Goal: Information Seeking & Learning: Find specific page/section

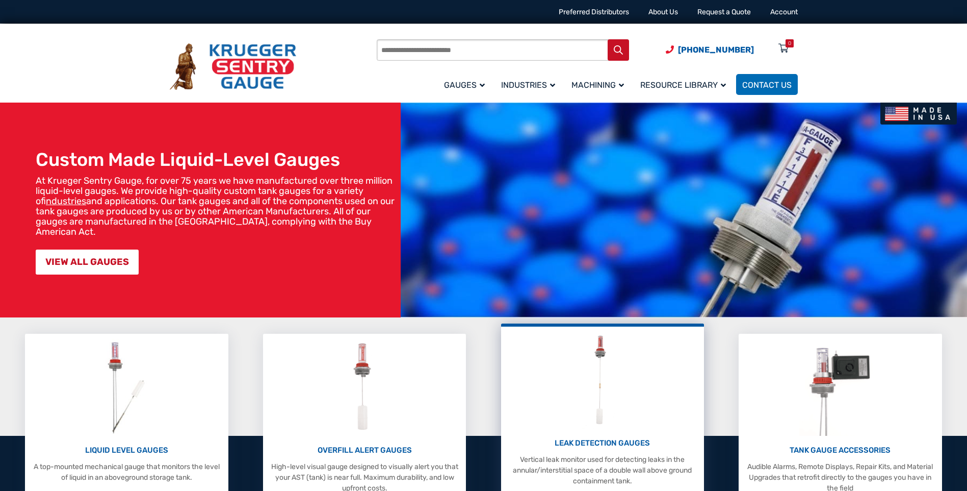
click at [628, 385] on div "LEAK DETECTION GAUGES Vertical leak monitor used for detecting leaks in the ann…" at bounding box center [602, 408] width 193 height 154
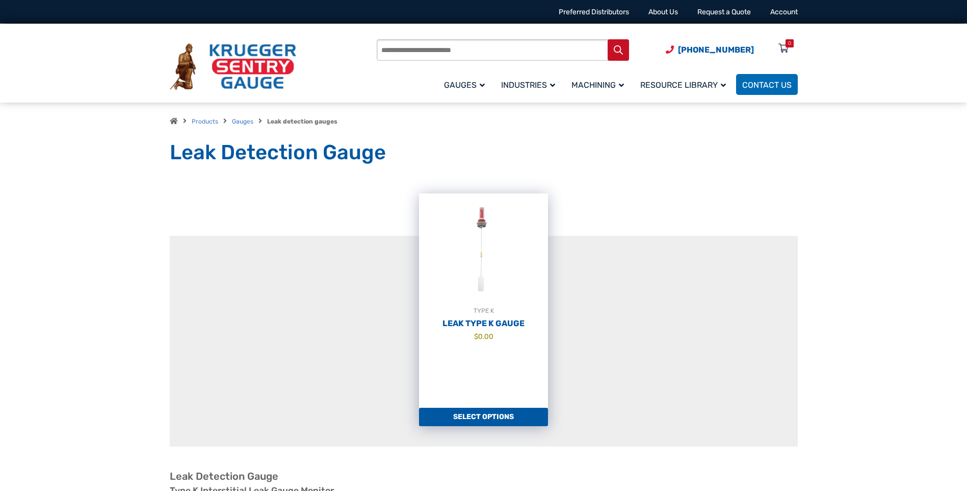
click at [479, 417] on link "Select options" at bounding box center [483, 416] width 129 height 18
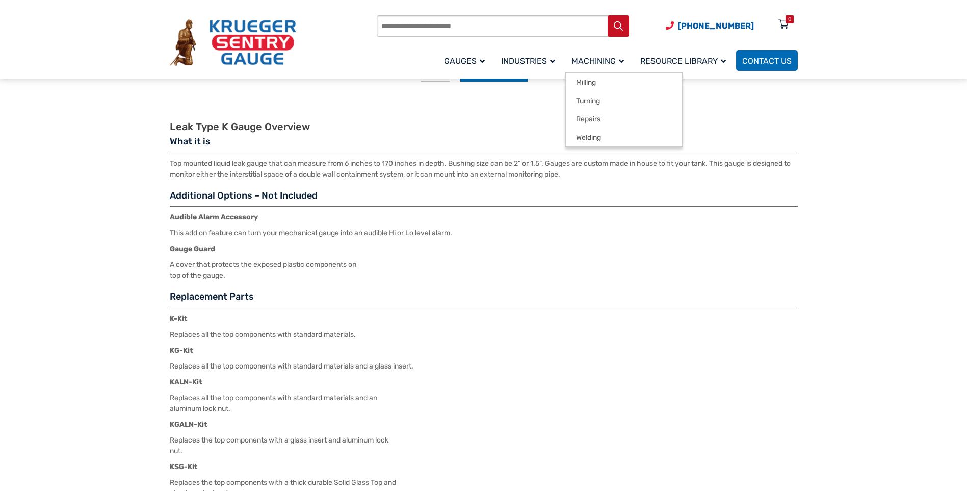
scroll to position [1020, 0]
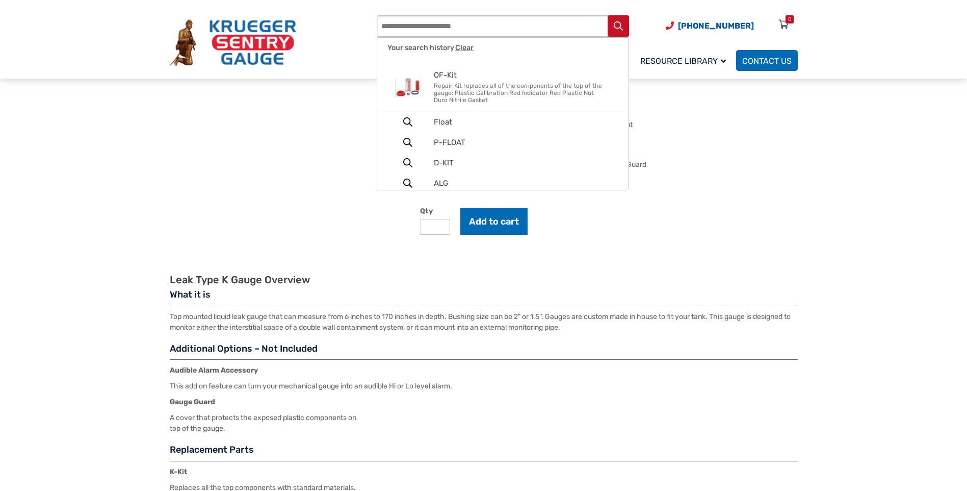
click at [510, 31] on input "Products search" at bounding box center [503, 25] width 252 height 21
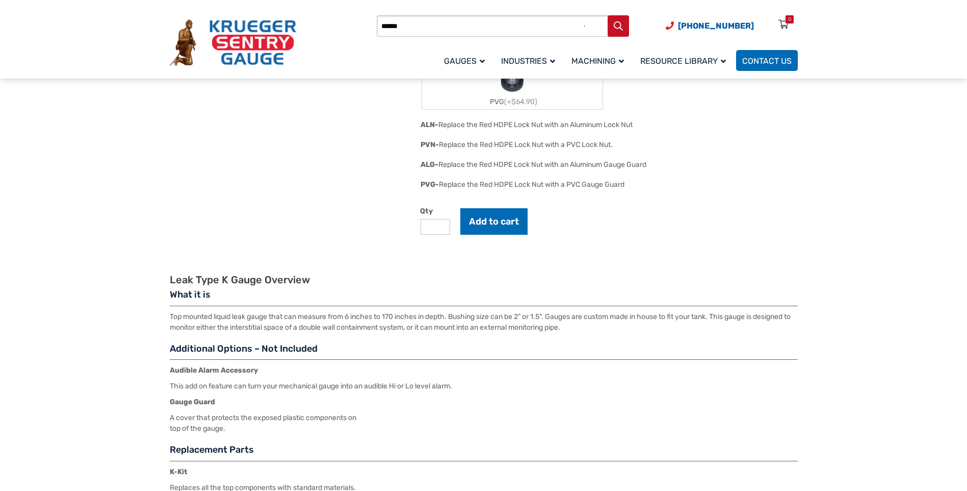
type input "******"
click at [608, 15] on button "Search" at bounding box center [618, 25] width 21 height 21
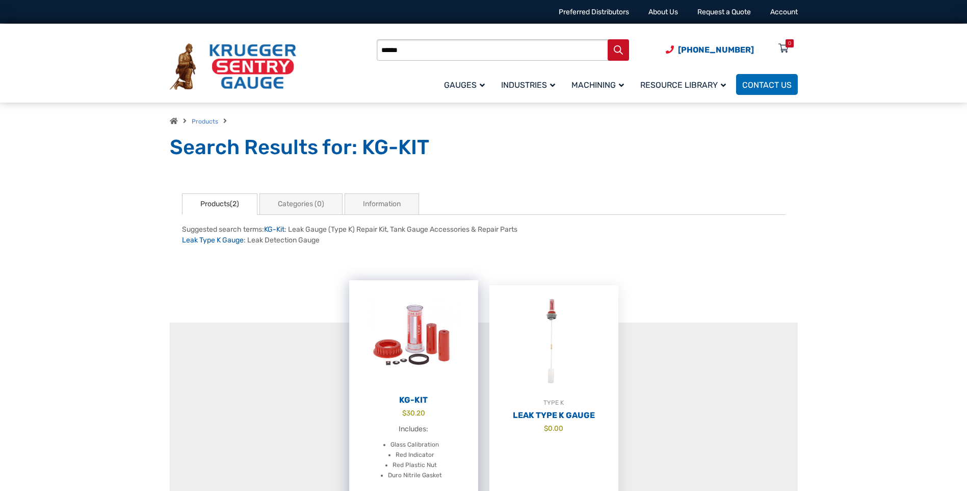
click at [417, 340] on img at bounding box center [413, 336] width 129 height 112
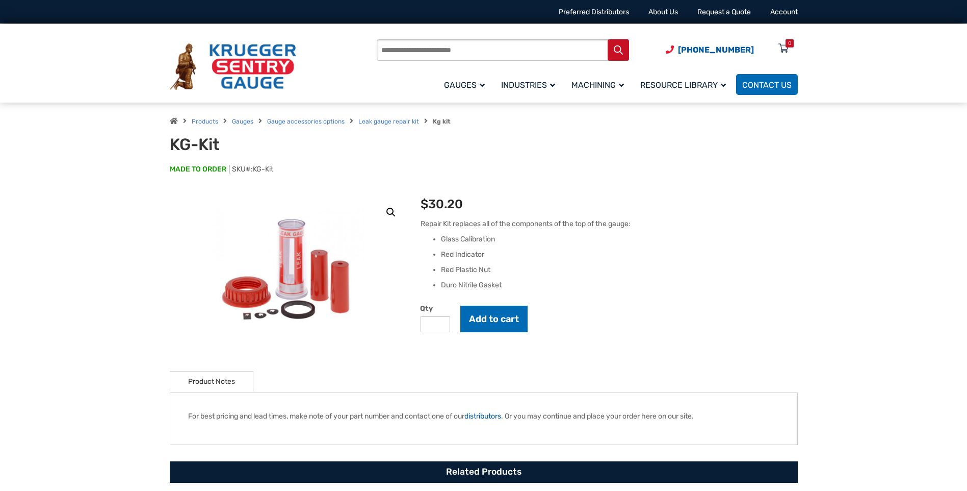
click at [428, 54] on input "Products search" at bounding box center [503, 49] width 252 height 21
type input "*****"
click at [608, 39] on button "Search" at bounding box center [618, 49] width 21 height 21
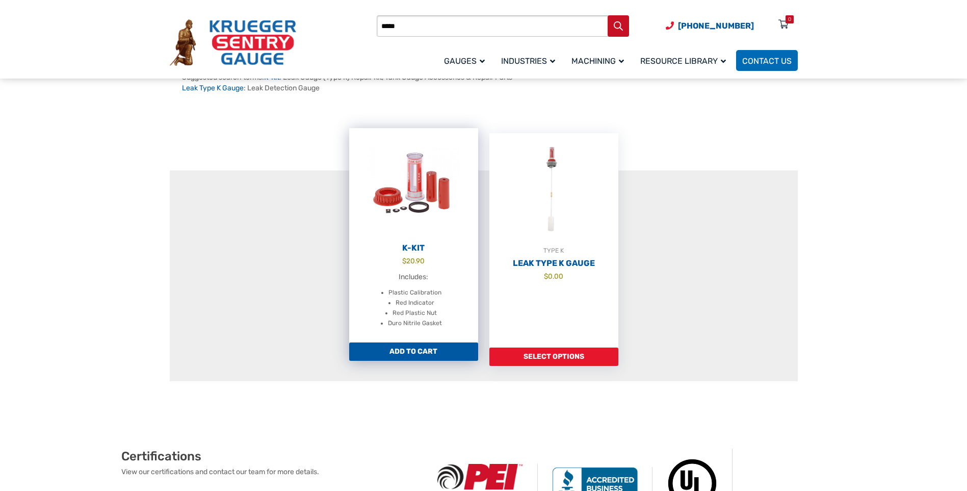
scroll to position [153, 0]
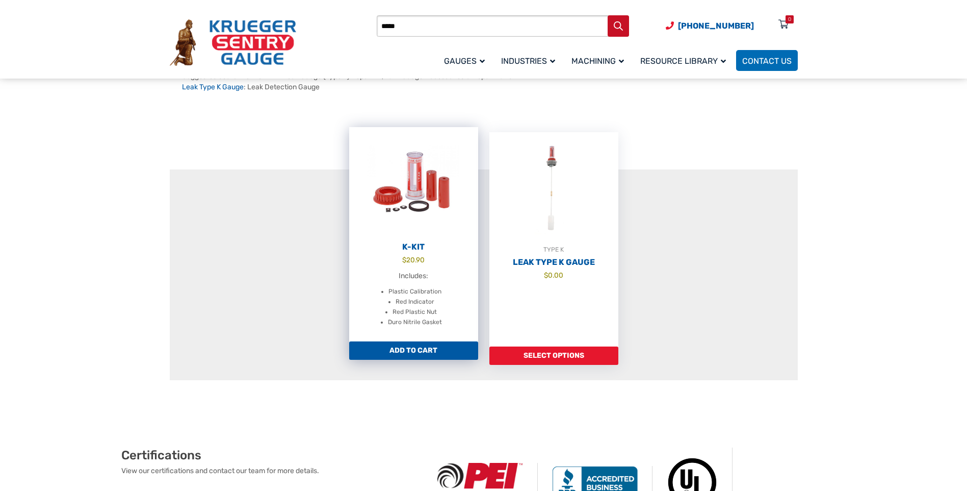
click at [421, 211] on img at bounding box center [413, 183] width 129 height 112
